Goal: Task Accomplishment & Management: Use online tool/utility

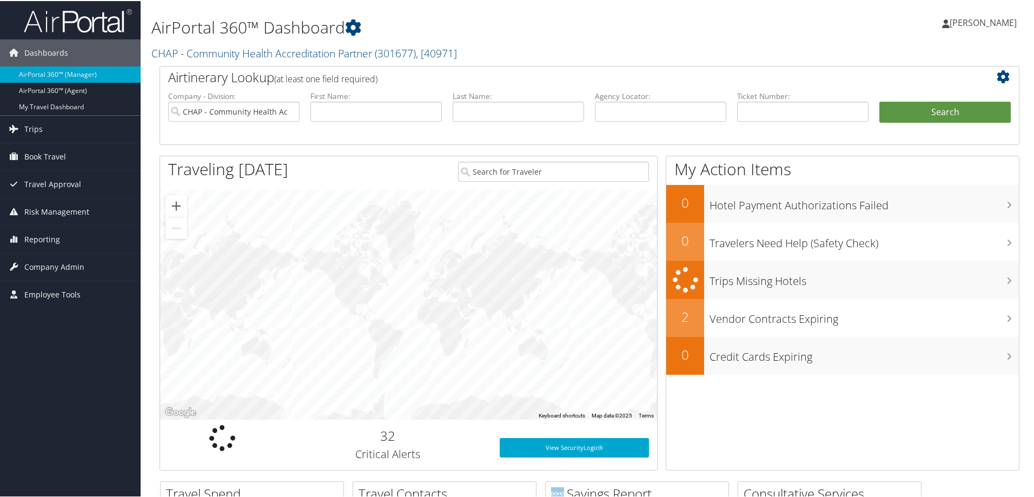
click at [534, 38] on div "AirPortal 360™ Dashboard CHAP - Community Health Accreditation Partner ( 301677…" at bounding box center [443, 32] width 584 height 55
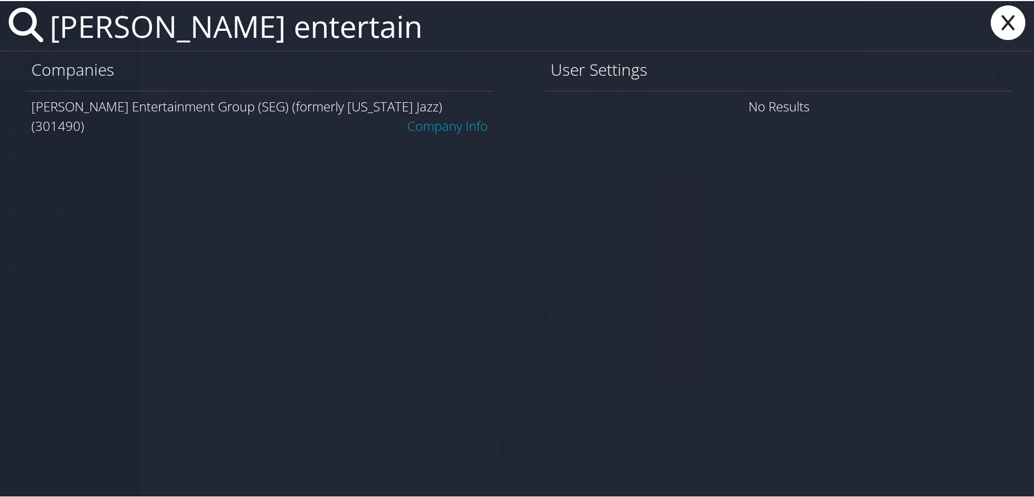
type input "smith entertain"
click at [452, 116] on link "Company Info" at bounding box center [447, 125] width 81 height 18
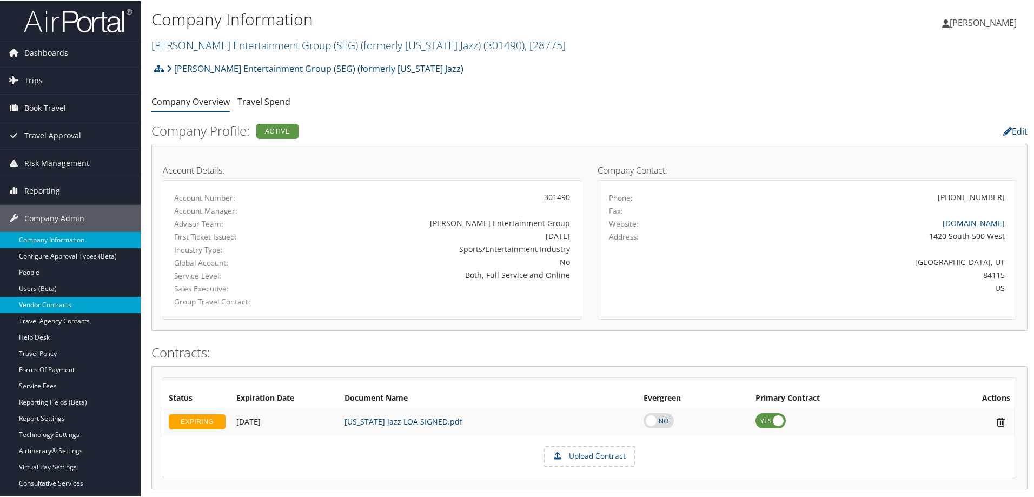
click at [36, 307] on link "Vendor Contracts" at bounding box center [70, 304] width 141 height 16
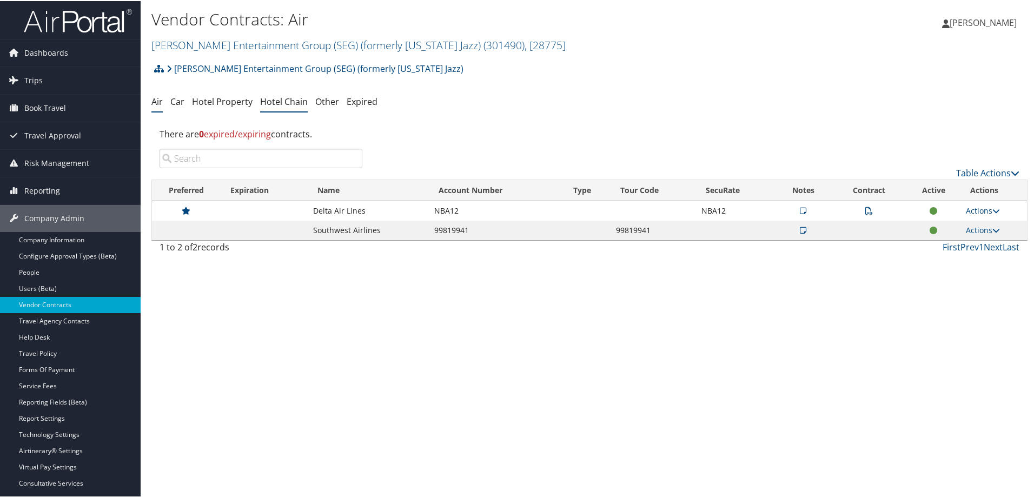
click at [277, 101] on link "Hotel Chain" at bounding box center [284, 101] width 48 height 12
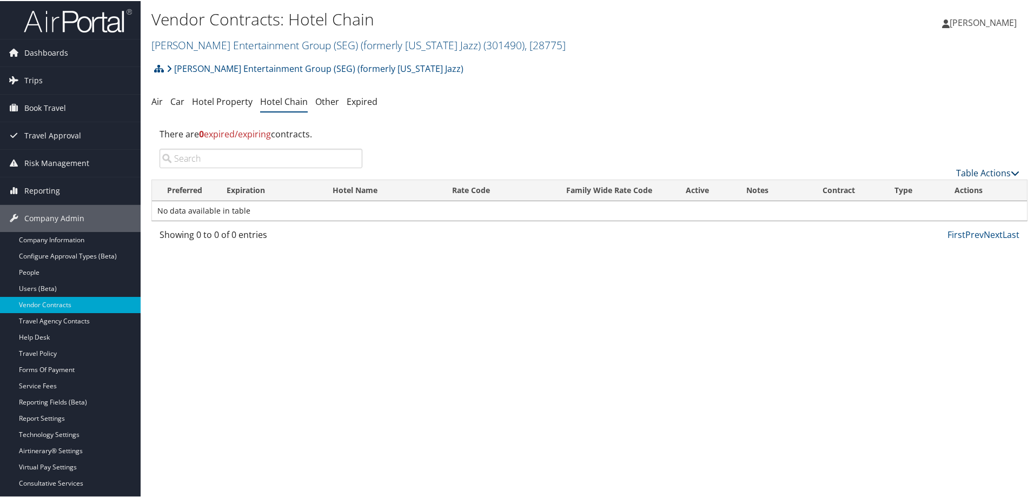
click at [976, 170] on link "Table Actions" at bounding box center [987, 172] width 63 height 12
click at [931, 186] on link "Add New Contract" at bounding box center [951, 189] width 142 height 18
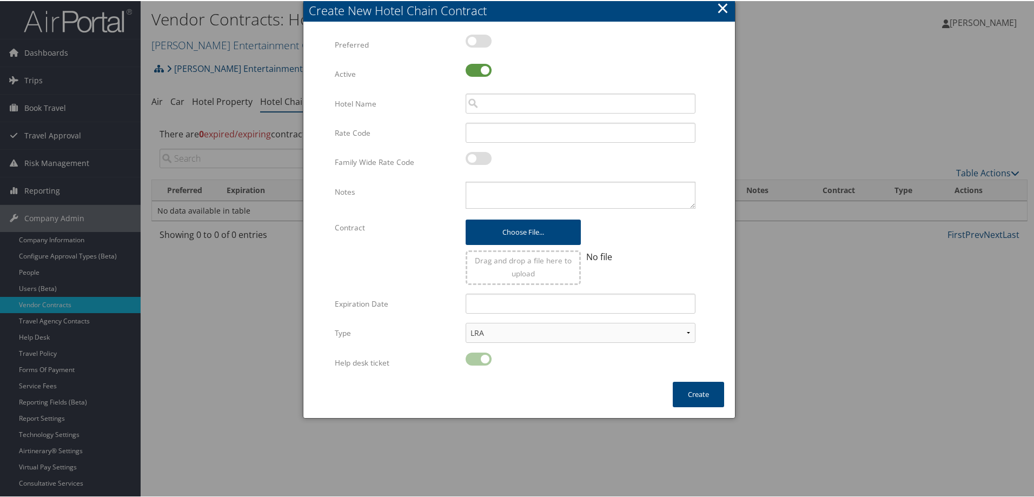
click at [482, 41] on label at bounding box center [479, 40] width 26 height 13
click at [478, 41] on input "checkbox" at bounding box center [474, 41] width 7 height 7
checkbox input "true"
click at [524, 105] on input "search" at bounding box center [581, 102] width 230 height 20
type input "H"
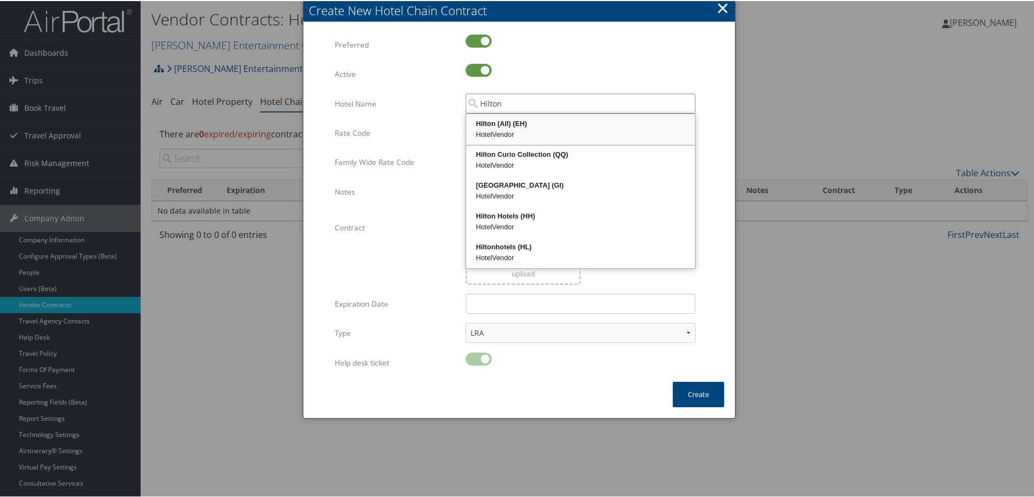
click at [491, 124] on div "Hilton (All) (EH)" at bounding box center [581, 122] width 226 height 11
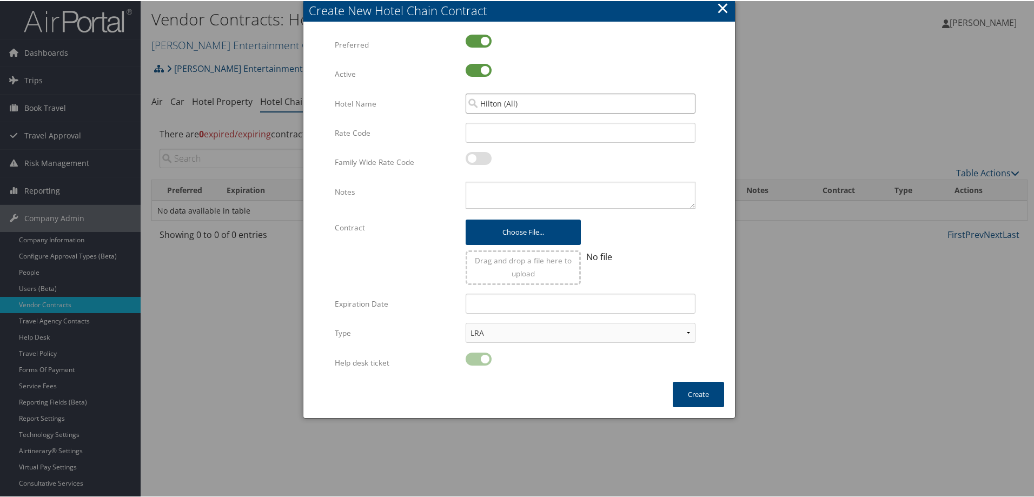
type input "Hilton (All)"
click at [493, 135] on input "Rate Code" at bounding box center [581, 132] width 230 height 20
click at [482, 133] on input "Rate Code" at bounding box center [581, 132] width 230 height 20
type input "NHO"
click at [480, 191] on textarea "Notes" at bounding box center [581, 194] width 230 height 27
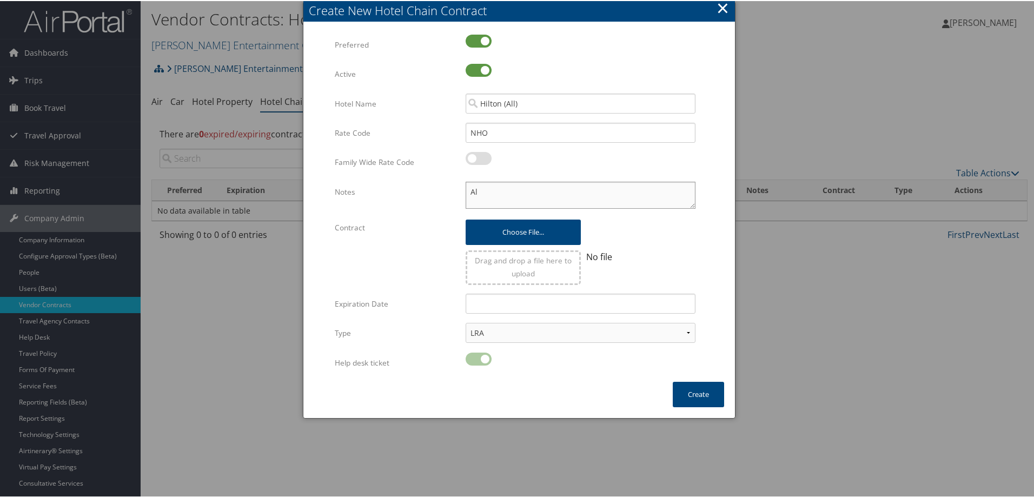
type textarea "A"
drag, startPoint x: 499, startPoint y: 129, endPoint x: 458, endPoint y: 129, distance: 40.6
click at [458, 129] on div "NHO Multiple values The selected items contain different values for this input.…" at bounding box center [581, 136] width 246 height 29
type input "SEG7"
click at [690, 333] on select "LRA NLRA" at bounding box center [581, 332] width 230 height 20
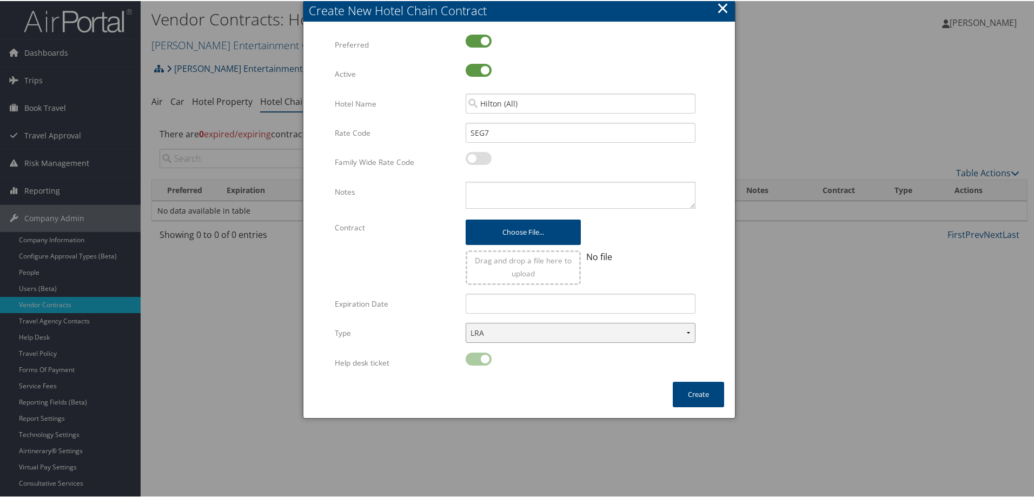
select select "NLRA"
click at [466, 322] on select "LRA NLRA" at bounding box center [581, 332] width 230 height 20
click at [486, 195] on textarea "Notes" at bounding box center [581, 194] width 230 height 27
type textarea "Confirmed loaded in TP+"
click at [684, 393] on button "Create" at bounding box center [698, 393] width 51 height 25
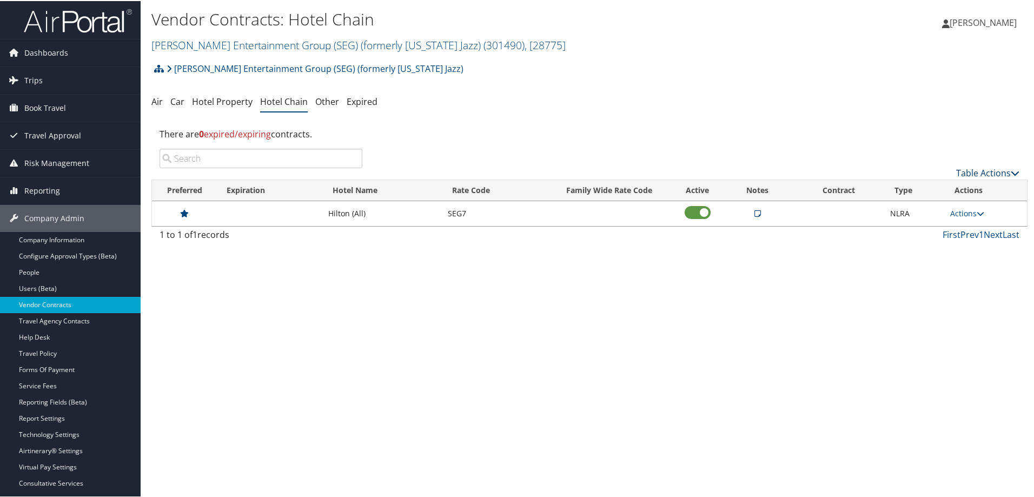
click at [976, 169] on link "Table Actions" at bounding box center [987, 172] width 63 height 12
click at [915, 188] on link "Add New Contract" at bounding box center [951, 189] width 142 height 18
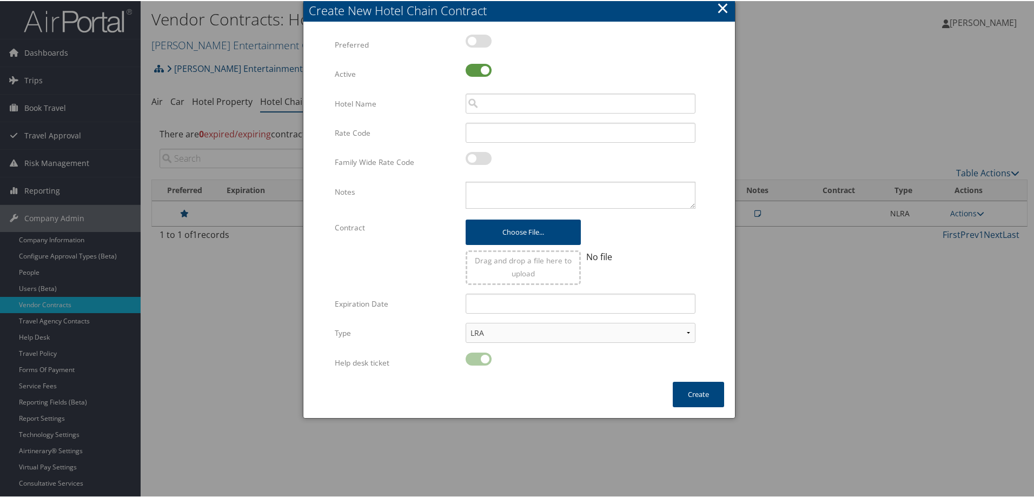
click at [481, 38] on label at bounding box center [479, 40] width 26 height 13
click at [478, 38] on input "checkbox" at bounding box center [474, 41] width 7 height 7
checkbox input "true"
click at [513, 104] on input "search" at bounding box center [581, 102] width 230 height 20
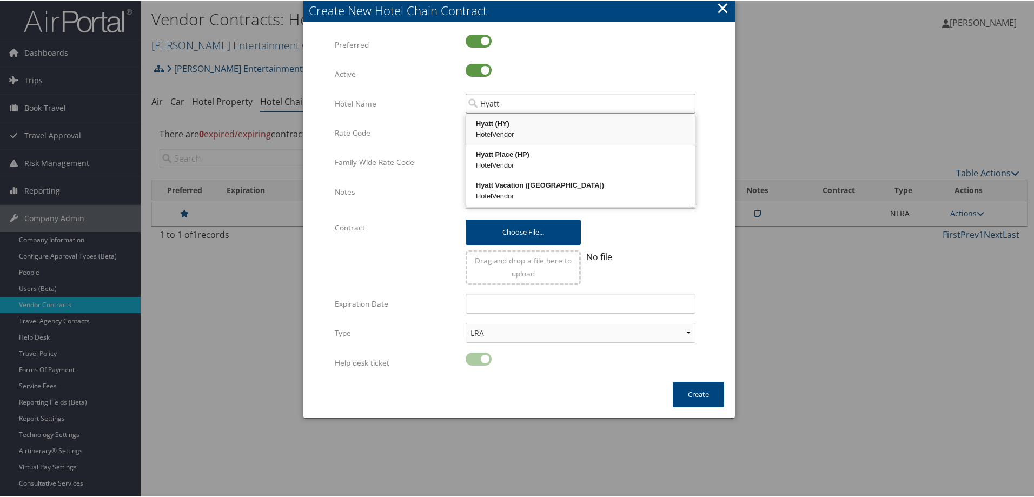
click at [506, 125] on div "Hyatt (HY)" at bounding box center [581, 122] width 226 height 11
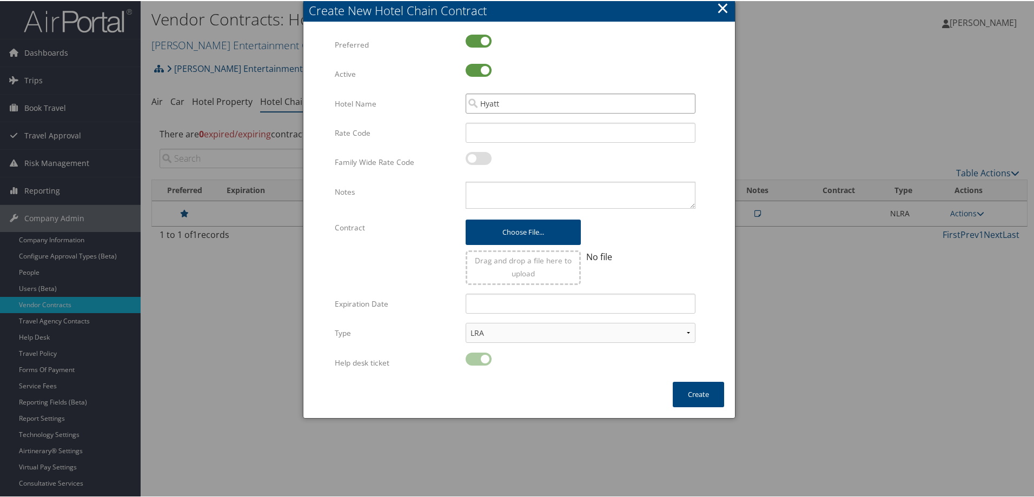
type input "Hyatt"
click at [501, 137] on input "Rate Code" at bounding box center [581, 132] width 230 height 20
type input "SEG7"
click at [503, 182] on textarea "Notes" at bounding box center [581, 194] width 230 height 27
type textarea "Confirmed loaded in TP+"
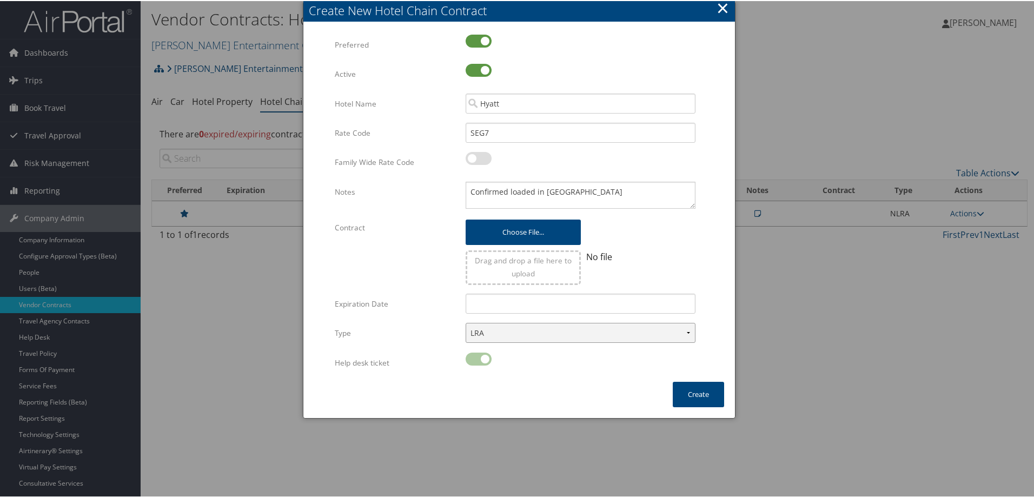
click at [544, 336] on select "LRA NLRA" at bounding box center [581, 332] width 230 height 20
select select "NLRA"
click at [466, 322] on select "LRA NLRA" at bounding box center [581, 332] width 230 height 20
click at [698, 396] on button "Create" at bounding box center [698, 393] width 51 height 25
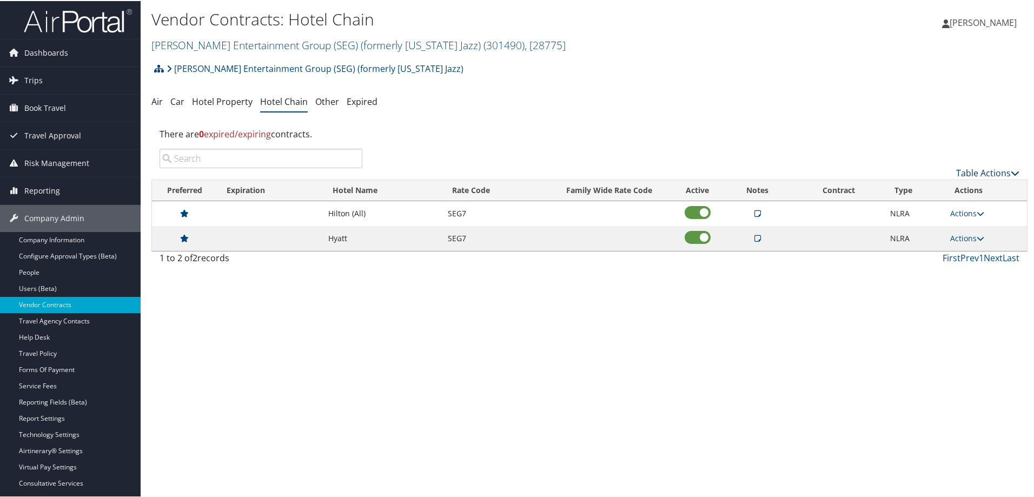
click at [989, 169] on link "Table Actions" at bounding box center [987, 172] width 63 height 12
click at [925, 186] on link "Add New Contract" at bounding box center [951, 189] width 142 height 18
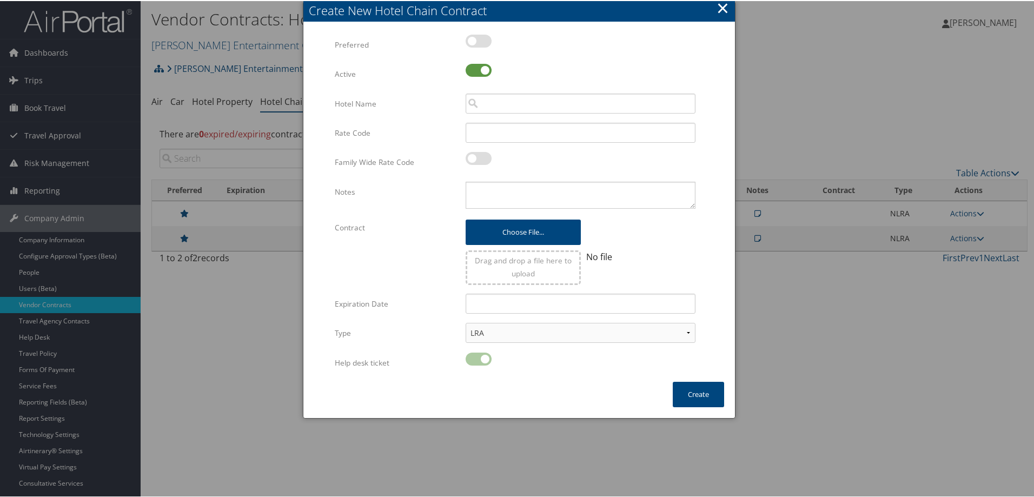
click at [473, 43] on label at bounding box center [479, 40] width 26 height 13
click at [473, 43] on input "checkbox" at bounding box center [474, 41] width 7 height 7
checkbox input "true"
click at [505, 102] on input "search" at bounding box center [581, 102] width 230 height 20
type input "E"
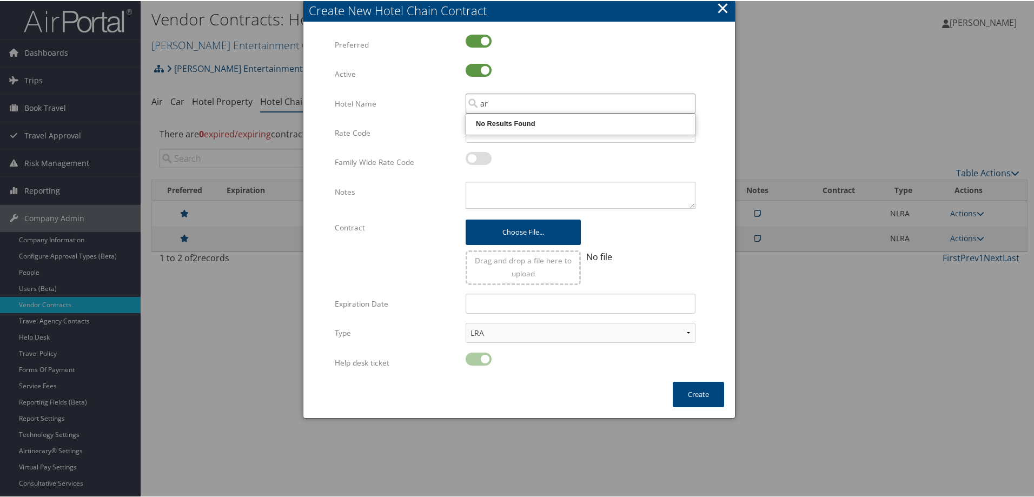
type input "a"
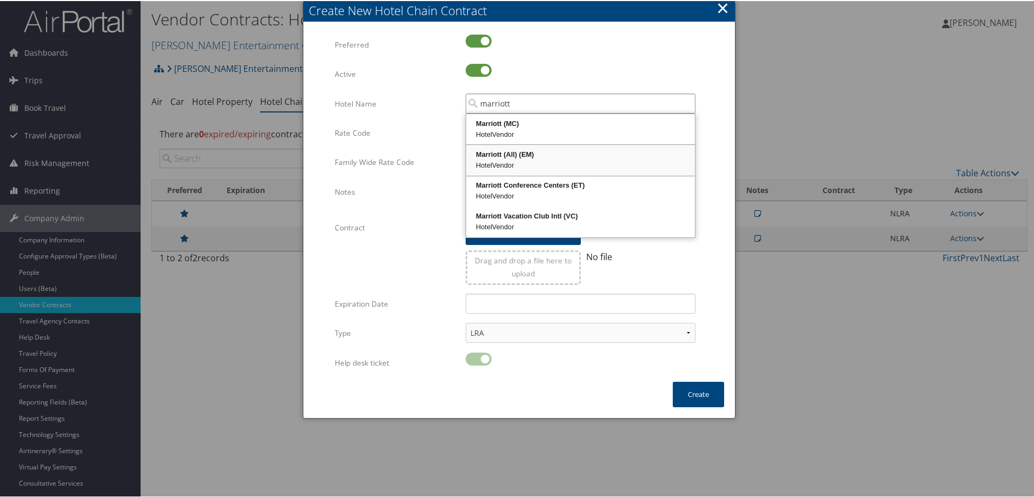
click at [554, 154] on div "Marriott (All) (EM)" at bounding box center [581, 153] width 226 height 11
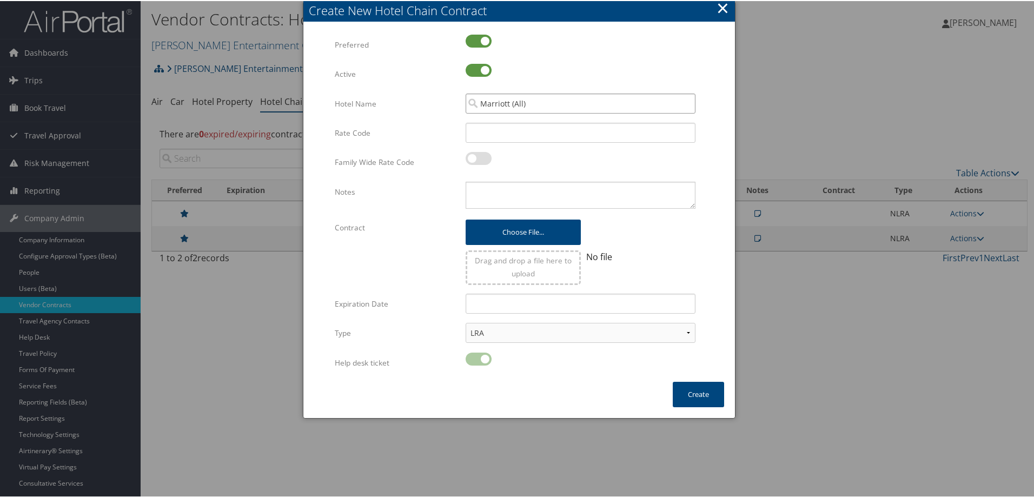
type input "Marriott (All)"
click at [506, 133] on input "Rate Code" at bounding box center [581, 132] width 230 height 20
type input "NHO"
click at [493, 185] on textarea "Notes" at bounding box center [581, 194] width 230 height 27
type textarea "Confirmed loaded in TP+"
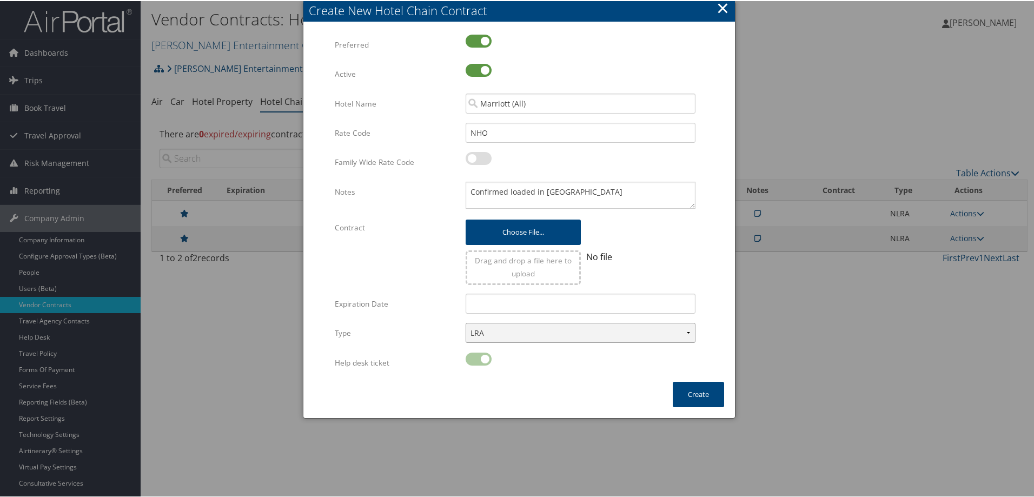
click at [511, 333] on select "LRA NLRA" at bounding box center [581, 332] width 230 height 20
select select "NLRA"
click at [466, 322] on select "LRA NLRA" at bounding box center [581, 332] width 230 height 20
click at [705, 393] on button "Create" at bounding box center [698, 393] width 51 height 25
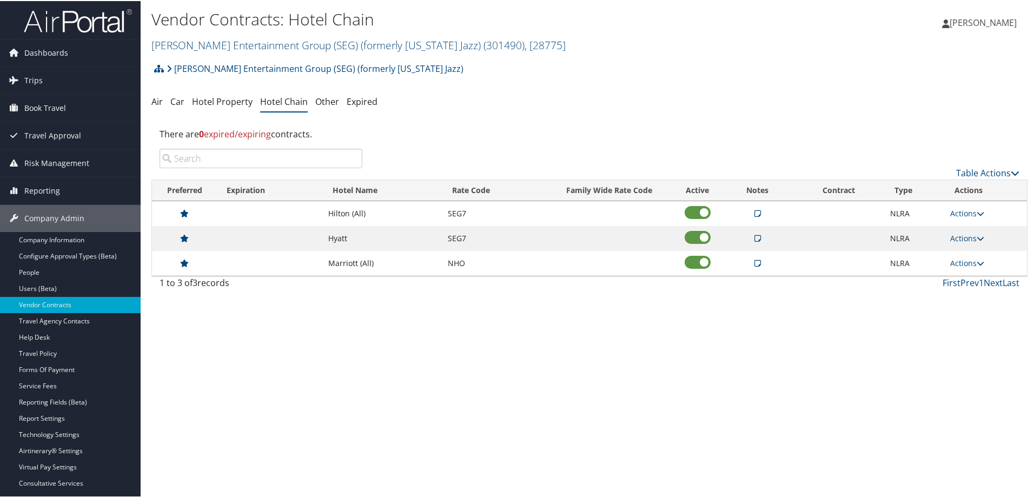
drag, startPoint x: 705, startPoint y: 393, endPoint x: 546, endPoint y: 358, distance: 162.8
click at [546, 358] on div "Vendor Contracts: Hotel Chain Smith Entertainment Group (SEG) (formerly Utah Ja…" at bounding box center [590, 248] width 898 height 497
click at [592, 72] on div "Smith Entertainment Group (SEG) (formerly Utah Jazz) Account Structure Smith En…" at bounding box center [589, 71] width 876 height 29
click at [599, 114] on div "Smith Entertainment Group (SEG) (formerly Utah Jazz) Account Structure Smith En…" at bounding box center [589, 175] width 876 height 237
click at [657, 73] on div "Smith Entertainment Group (SEG) (formerly Utah Jazz) Account Structure Smith En…" at bounding box center [589, 71] width 876 height 29
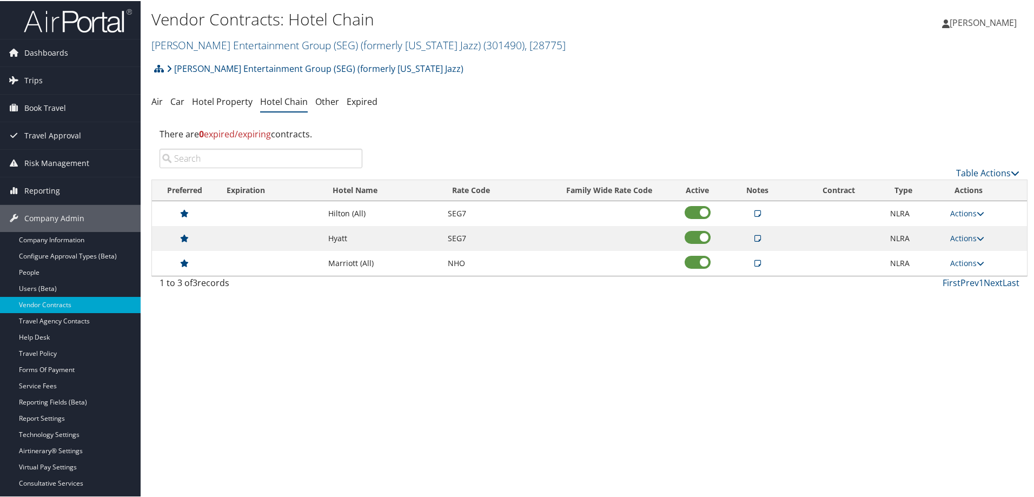
click at [605, 120] on div "There are 0 expired/expiring contracts." at bounding box center [589, 132] width 876 height 29
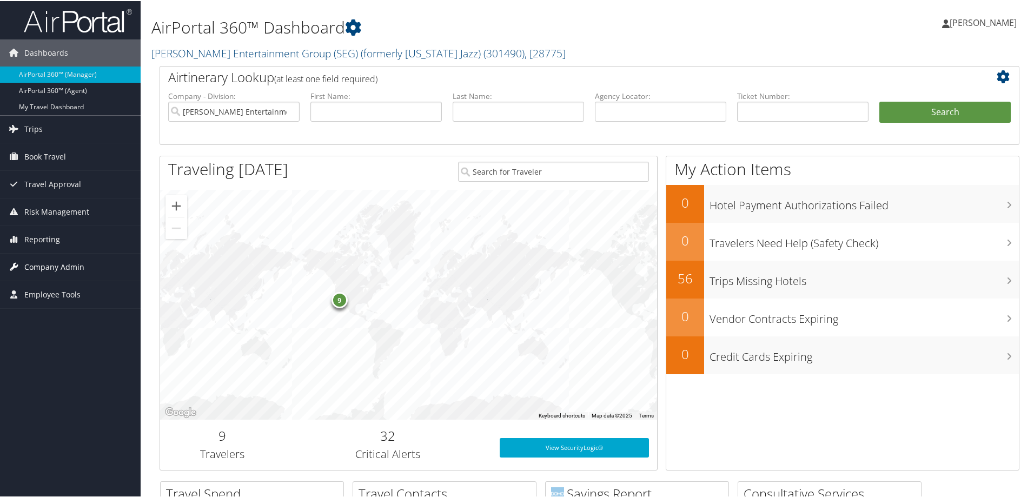
click at [51, 259] on span "Company Admin" at bounding box center [54, 266] width 60 height 27
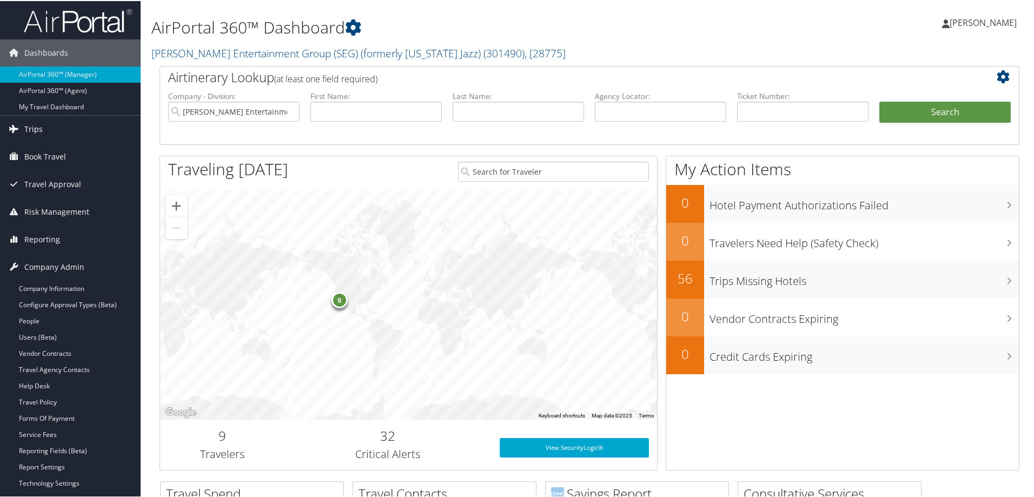
click at [54, 129] on link "Trips" at bounding box center [70, 128] width 141 height 27
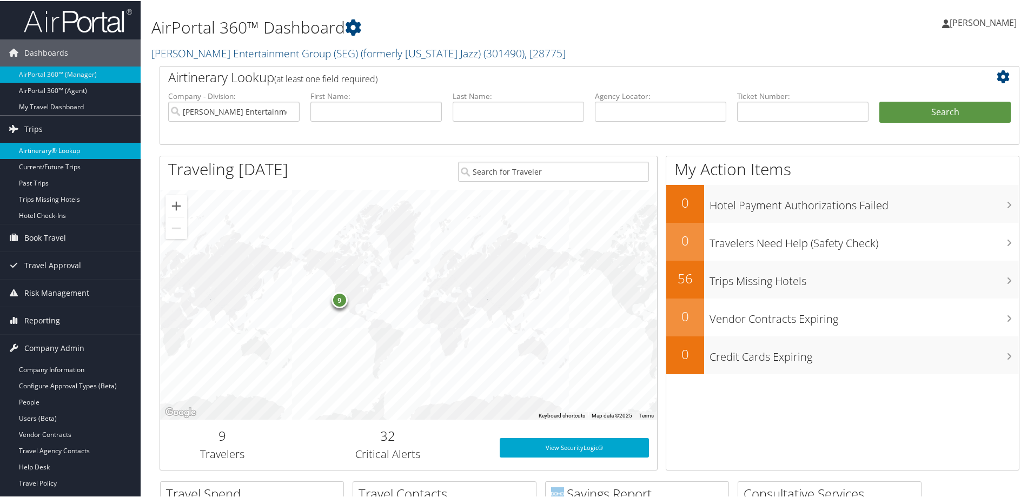
click at [53, 143] on link "Airtinerary® Lookup" at bounding box center [70, 150] width 141 height 16
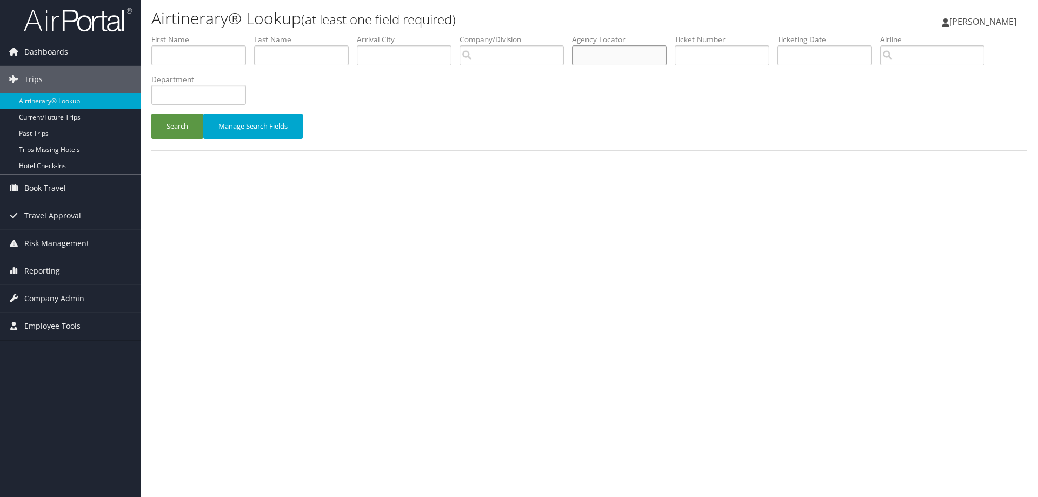
click at [607, 51] on input "text" at bounding box center [619, 55] width 95 height 20
type input "D39G9J"
drag, startPoint x: 171, startPoint y: 124, endPoint x: 176, endPoint y: 121, distance: 6.2
click at [174, 123] on button "Search" at bounding box center [177, 126] width 52 height 25
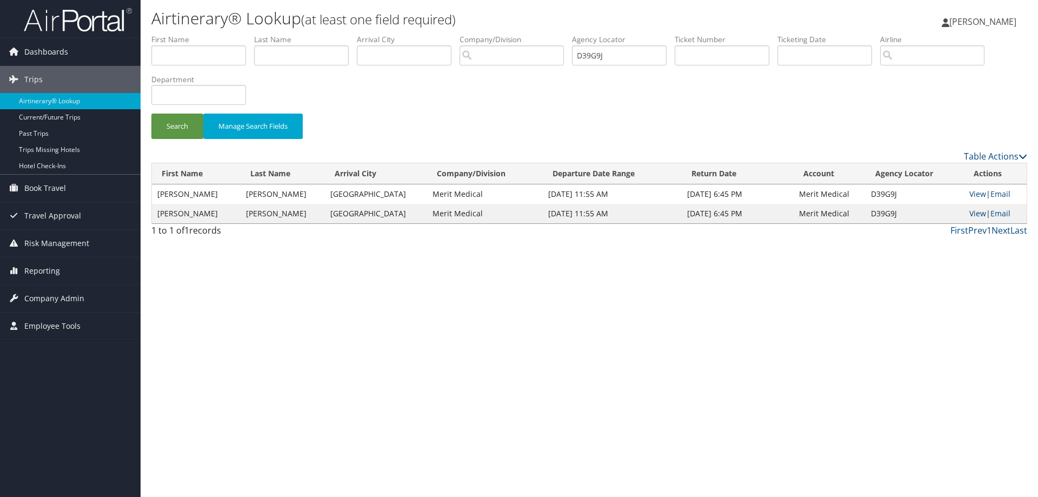
click at [971, 211] on link "View" at bounding box center [978, 213] width 17 height 10
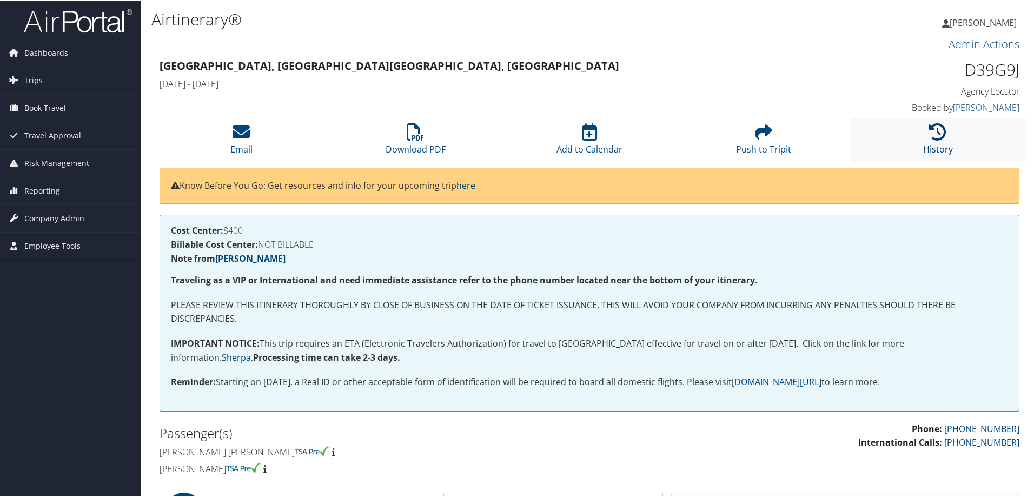
click at [929, 125] on icon at bounding box center [937, 130] width 17 height 17
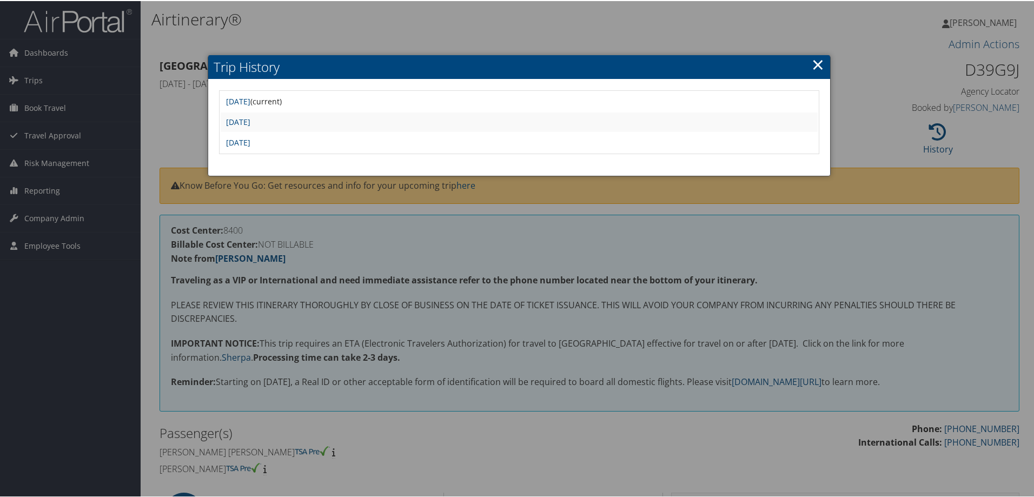
click at [814, 63] on link "×" at bounding box center [818, 63] width 12 height 22
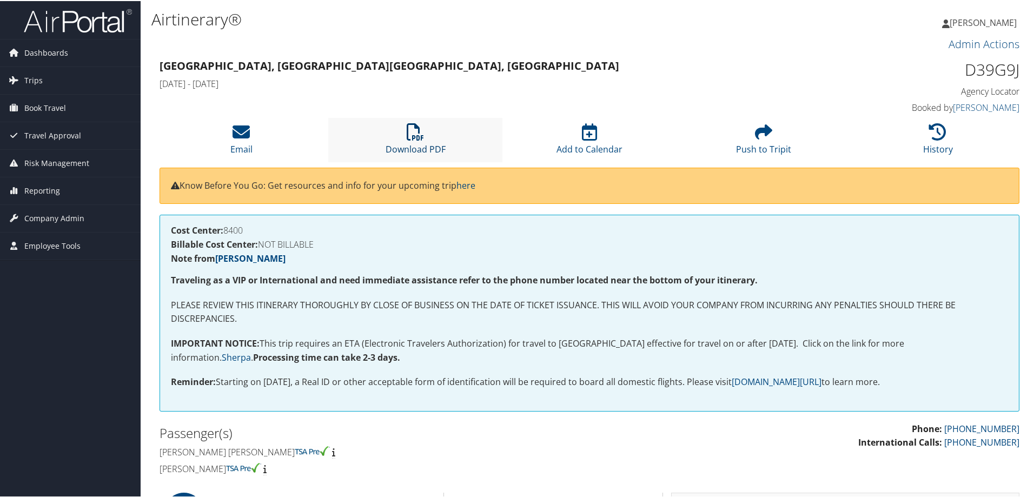
click at [407, 131] on icon at bounding box center [415, 130] width 17 height 17
